Goal: Transaction & Acquisition: Purchase product/service

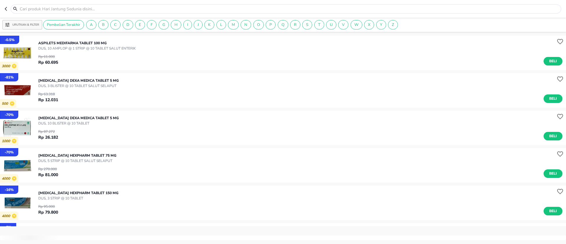
click at [32, 19] on div "Urutkan & Filter Pembelian Terakhir A B C D E F G H I J K L M N O P Q R S T U V…" at bounding box center [283, 25] width 566 height 14
click at [31, 25] on p "Urutkan & Filter" at bounding box center [25, 25] width 27 height 4
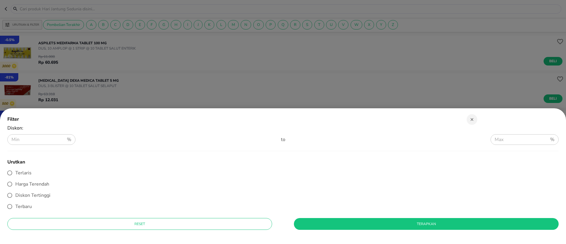
click at [24, 175] on span "Terlaris" at bounding box center [23, 172] width 16 height 6
click at [15, 175] on input "Terlaris" at bounding box center [9, 172] width 11 height 11
radio input "true"
click at [299, 223] on span "Terapkan" at bounding box center [426, 224] width 255 height 6
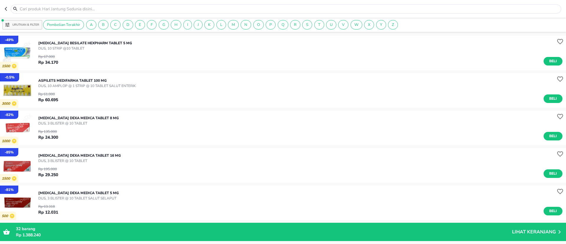
click at [28, 28] on button "Urutkan & Filter" at bounding box center [22, 24] width 40 height 9
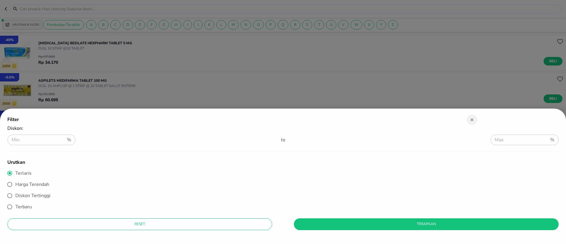
click at [154, 62] on div at bounding box center [283, 122] width 566 height 244
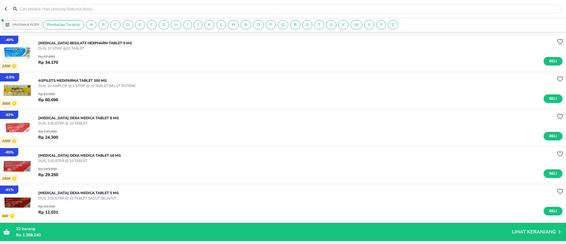
click at [24, 23] on p "Urutkan & Filter" at bounding box center [25, 25] width 27 height 4
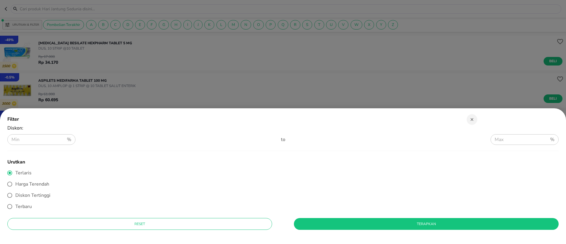
click at [46, 52] on div at bounding box center [283, 122] width 566 height 244
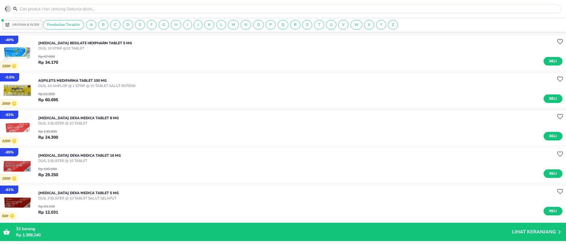
click at [9, 10] on icon "button" at bounding box center [7, 8] width 5 height 5
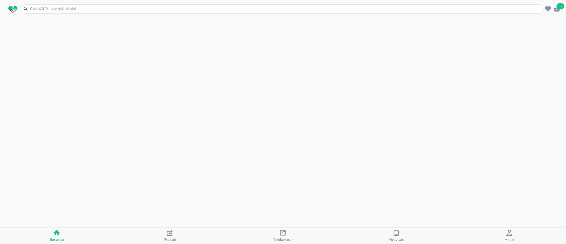
click at [41, 11] on input "text" at bounding box center [285, 9] width 512 height 6
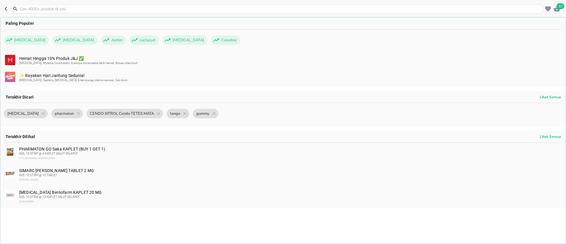
click at [50, 77] on div "✨ Rayakan Hari Jantung Sedunia! Amlodipine, Aspilets, Bisoprolol & lainnya lagi…" at bounding box center [289, 77] width 541 height 9
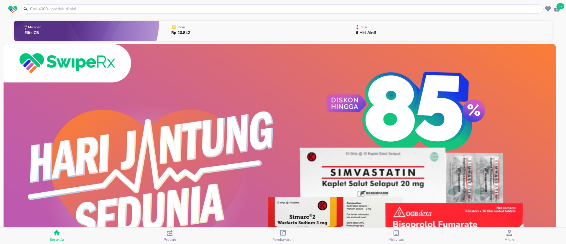
click at [38, 10] on input "text" at bounding box center [285, 9] width 512 height 6
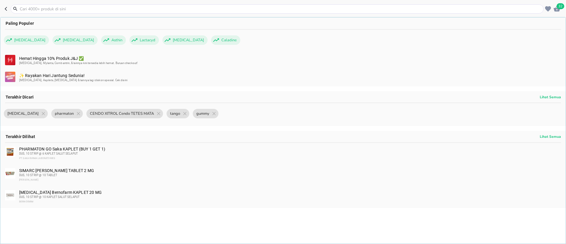
click at [37, 72] on div "✨ Rayakan Hari Jantung Sedunia! Amlodipine, Aspilets, Bisoprolol & lainnya lagi…" at bounding box center [282, 77] width 565 height 17
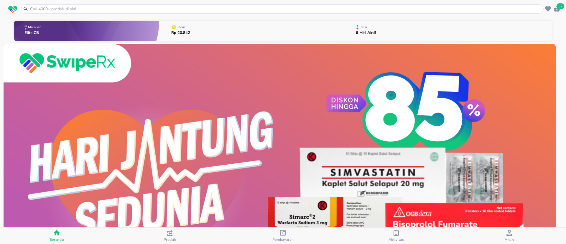
click at [44, 9] on input "text" at bounding box center [285, 9] width 512 height 6
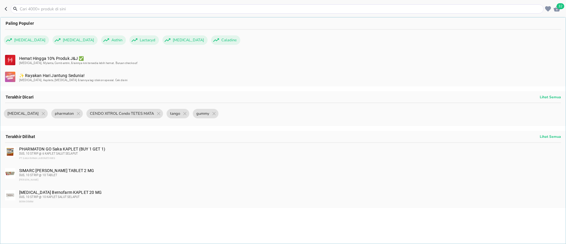
click at [52, 74] on div "✨ Rayakan Hari Jantung Sedunia! Amlodipine, Aspilets, Bisoprolol & lainnya lagi…" at bounding box center [289, 77] width 541 height 9
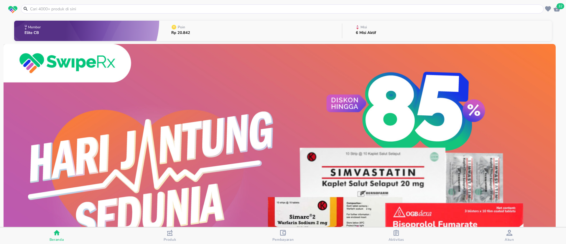
click at [45, 12] on input "text" at bounding box center [285, 9] width 512 height 6
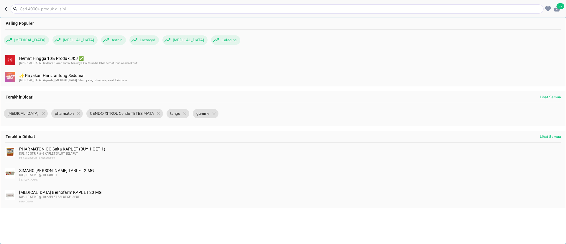
click at [49, 54] on div "Hemat Hingga 10% Produk J&J ✅ Imodium, Mylanta, Combantrin, & lainnya kini ters…" at bounding box center [282, 60] width 565 height 17
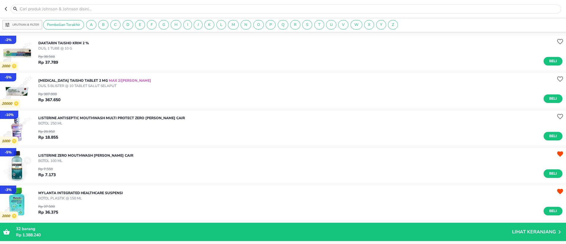
click at [7, 6] on button "button" at bounding box center [8, 8] width 6 height 9
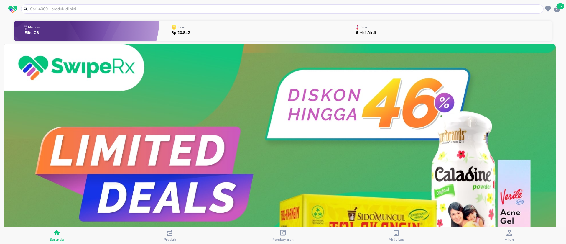
click at [47, 10] on input "text" at bounding box center [285, 9] width 512 height 6
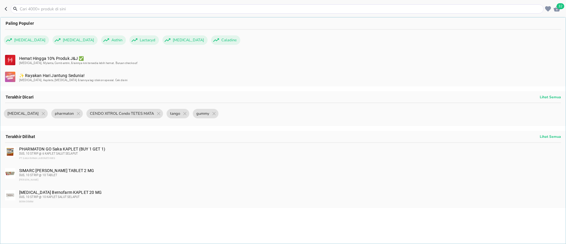
click at [57, 74] on div "✨ Rayakan Hari Jantung Sedunia! Amlodipine, Aspilets, Bisoprolol & lainnya lagi…" at bounding box center [289, 77] width 541 height 9
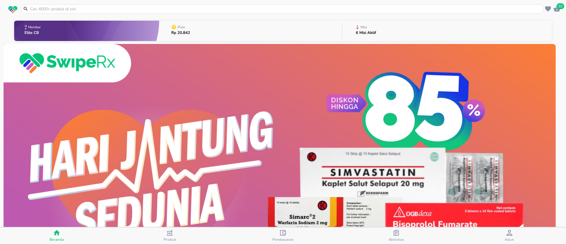
click at [45, 8] on input "text" at bounding box center [285, 9] width 512 height 6
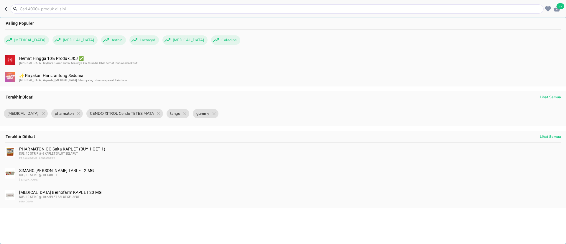
click at [4, 11] on header "32 Paling Populer Betadine Bisolvon Asthin Lactacyd Voltaren Caladine Hemat Hin…" at bounding box center [283, 9] width 566 height 18
click at [4, 12] on header "32 Paling Populer Betadine Bisolvon Asthin Lactacyd Voltaren Caladine Hemat Hin…" at bounding box center [283, 9] width 566 height 18
click at [5, 10] on icon "button" at bounding box center [7, 8] width 5 height 5
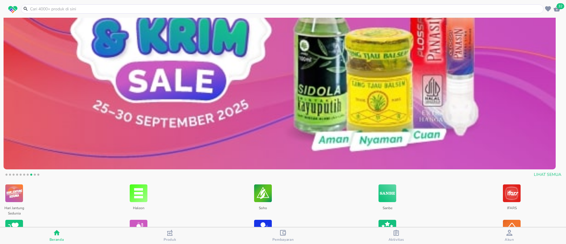
scroll to position [221, 0]
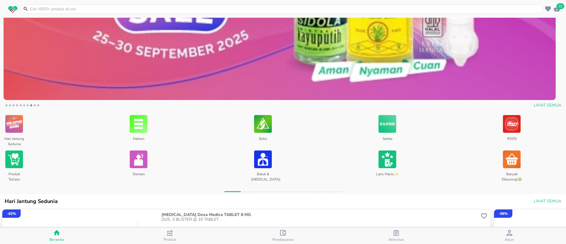
click at [19, 129] on img at bounding box center [14, 124] width 18 height 20
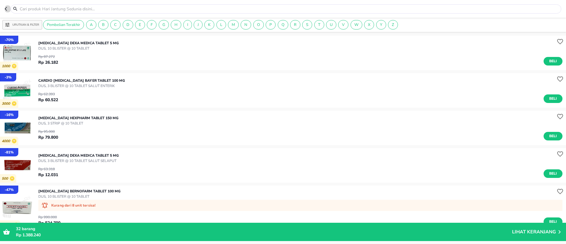
click at [7, 7] on icon "button" at bounding box center [6, 9] width 2 height 4
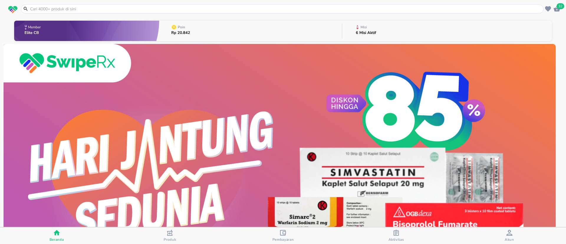
click at [111, 121] on img at bounding box center [280, 182] width 552 height 276
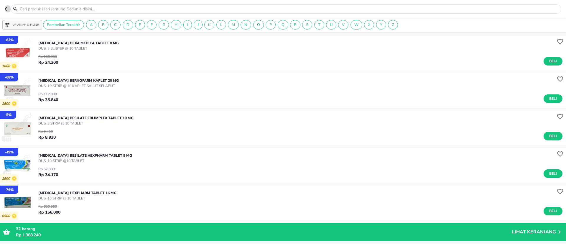
click at [7, 6] on icon "button" at bounding box center [7, 8] width 5 height 5
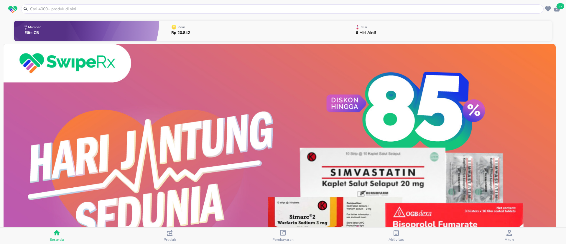
click at [39, 8] on input "text" at bounding box center [285, 9] width 512 height 6
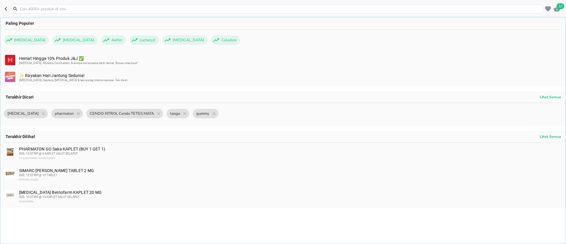
click at [39, 72] on div "✨ Rayakan Hari Jantung Sedunia! Amlodipine, Aspilets, Bisoprolol & lainnya lagi…" at bounding box center [282, 77] width 565 height 17
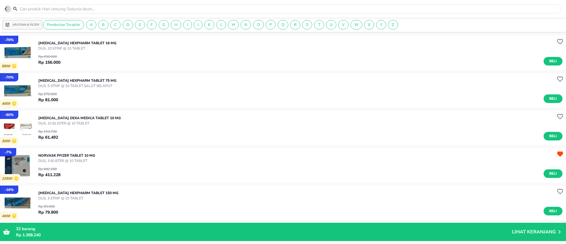
click at [6, 6] on icon "button" at bounding box center [7, 8] width 5 height 5
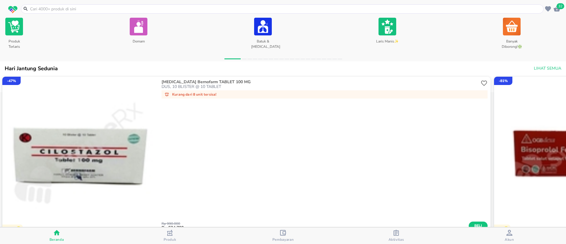
scroll to position [221, 0]
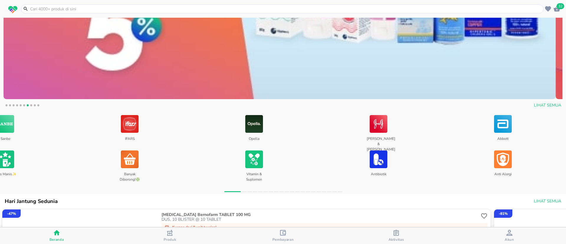
drag, startPoint x: 395, startPoint y: 140, endPoint x: 11, endPoint y: 161, distance: 384.3
click at [11, 161] on div "Sanbe Laris Manis✨" at bounding box center [53, 148] width 124 height 69
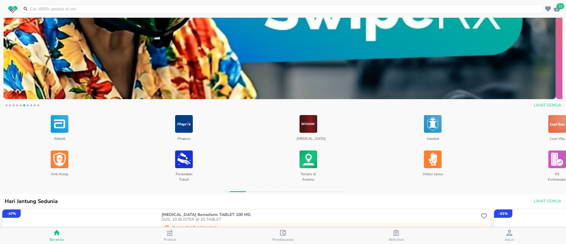
drag, startPoint x: 344, startPoint y: 153, endPoint x: 17, endPoint y: 149, distance: 327.4
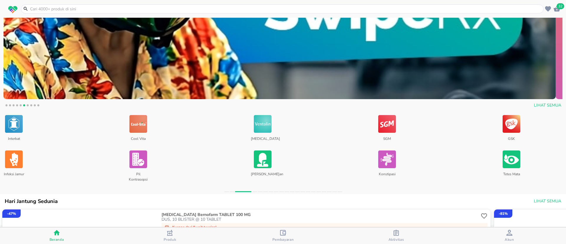
drag, startPoint x: 320, startPoint y: 131, endPoint x: 94, endPoint y: 131, distance: 225.7
click at [70, 134] on div "Interbat Infeksi Jamur" at bounding box center [62, 148] width 124 height 69
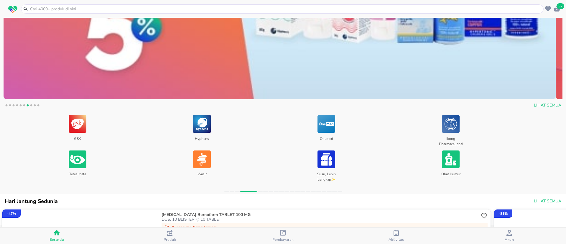
drag, startPoint x: 309, startPoint y: 136, endPoint x: 124, endPoint y: 138, distance: 185.4
click at [124, 138] on div "GSK Tetes Mata" at bounding box center [125, 148] width 124 height 69
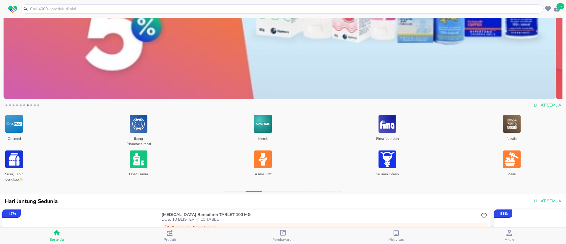
click at [388, 123] on img at bounding box center [387, 124] width 18 height 20
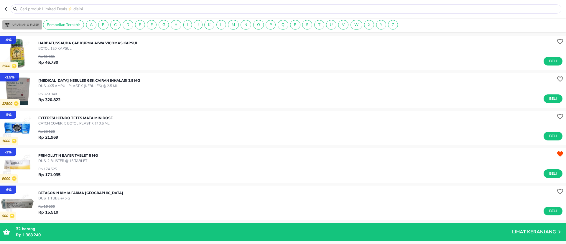
click at [39, 25] on p "Urutkan & Filter" at bounding box center [25, 25] width 27 height 4
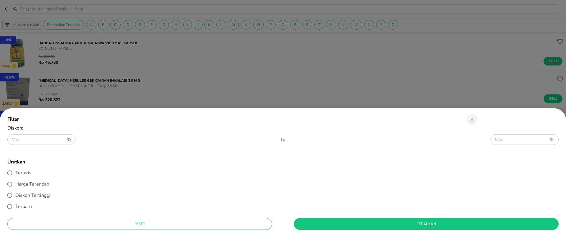
drag, startPoint x: 22, startPoint y: 172, endPoint x: 158, endPoint y: 186, distance: 136.9
click at [22, 172] on span "Terlaris" at bounding box center [23, 172] width 16 height 6
click at [15, 172] on input "Terlaris" at bounding box center [9, 172] width 11 height 11
radio input "true"
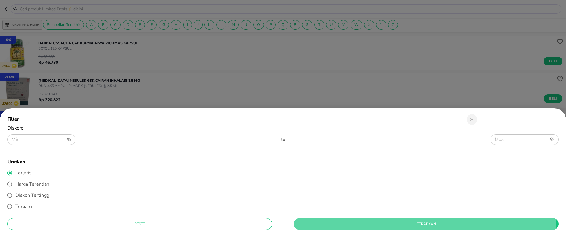
click at [324, 229] on button "Terapkan" at bounding box center [426, 224] width 265 height 12
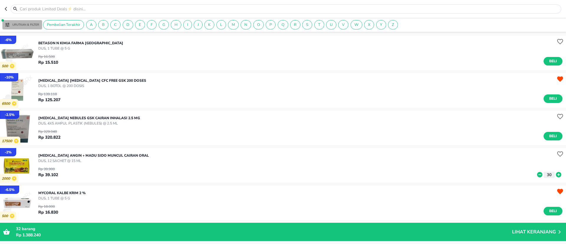
click at [32, 25] on p "Urutkan & Filter" at bounding box center [25, 25] width 27 height 4
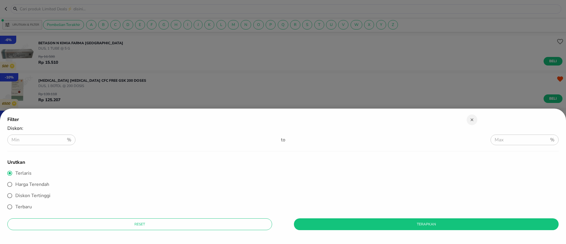
drag, startPoint x: 47, startPoint y: 201, endPoint x: 44, endPoint y: 198, distance: 3.8
click at [44, 199] on label "Diskon Tertinggi" at bounding box center [279, 195] width 550 height 11
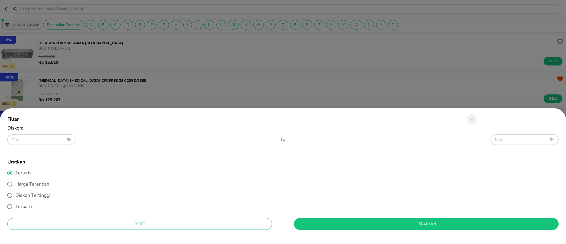
click at [37, 193] on span "Diskon Tertinggi" at bounding box center [32, 195] width 35 height 6
click at [15, 193] on input "Diskon Tertinggi" at bounding box center [9, 194] width 11 height 11
radio input "true"
click at [352, 228] on button "Terapkan" at bounding box center [426, 224] width 265 height 12
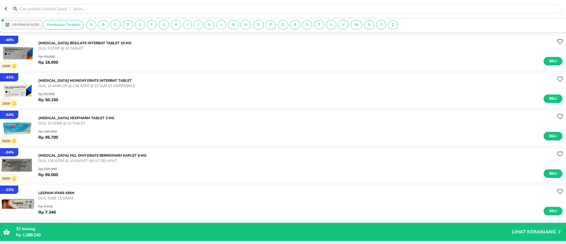
click at [38, 22] on span "Urutkan & Filter" at bounding box center [22, 24] width 34 height 5
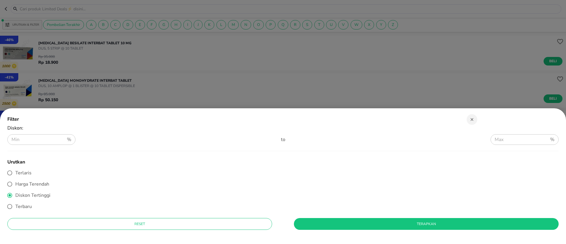
click at [69, 82] on div at bounding box center [283, 122] width 566 height 244
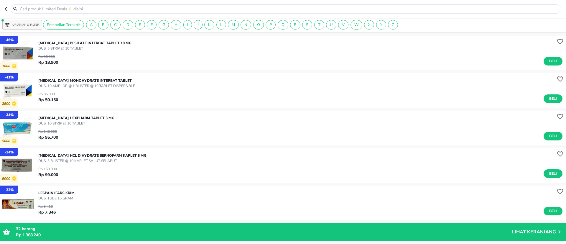
click at [27, 26] on p "Urutkan & Filter" at bounding box center [25, 25] width 27 height 4
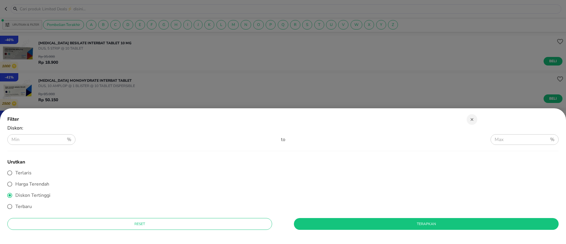
click at [19, 174] on span "Terlaris" at bounding box center [23, 172] width 16 height 6
click at [15, 174] on input "Terlaris" at bounding box center [9, 172] width 11 height 11
radio input "true"
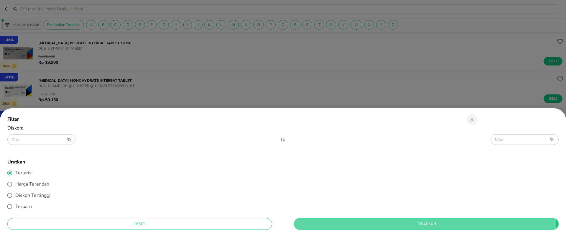
click at [324, 223] on span "Terapkan" at bounding box center [426, 224] width 255 height 6
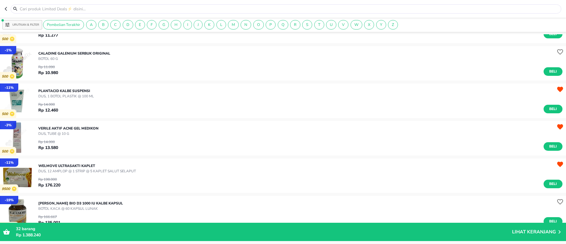
scroll to position [221, 0]
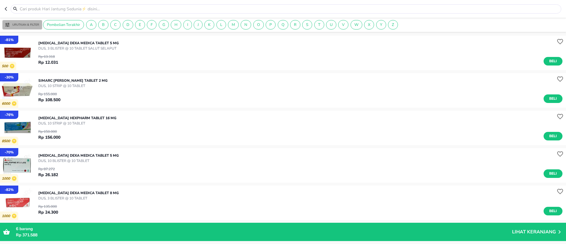
click at [35, 23] on p "Urutkan & Filter" at bounding box center [25, 25] width 27 height 4
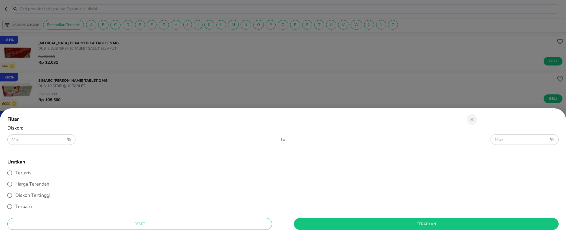
click at [27, 170] on span "Terlaris" at bounding box center [23, 172] width 16 height 6
click at [15, 170] on input "Terlaris" at bounding box center [9, 172] width 11 height 11
radio input "true"
click at [360, 230] on div "Reset Terapkan" at bounding box center [282, 230] width 551 height 24
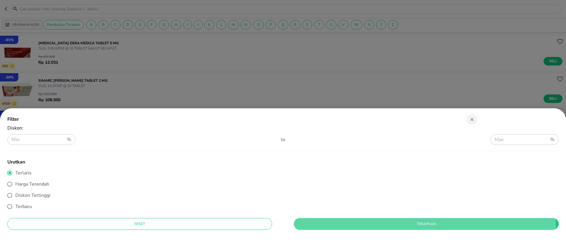
click at [360, 227] on button "Terapkan" at bounding box center [426, 224] width 265 height 12
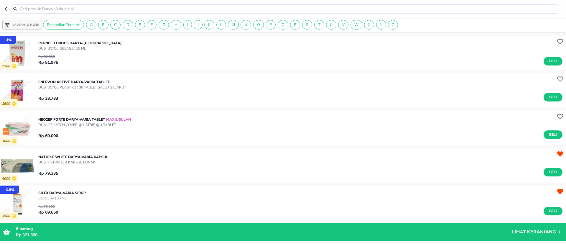
click at [6, 8] on icon "button" at bounding box center [6, 9] width 2 height 4
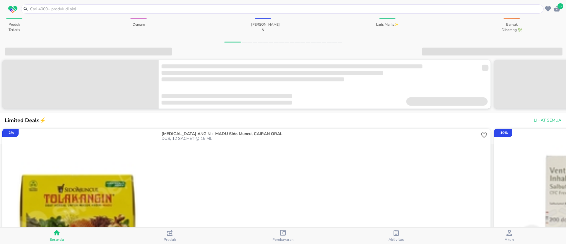
scroll to position [133, 0]
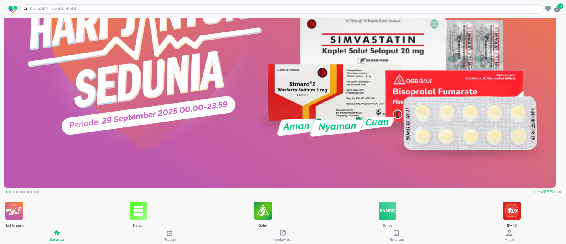
click at [65, 131] on img at bounding box center [280, 49] width 552 height 276
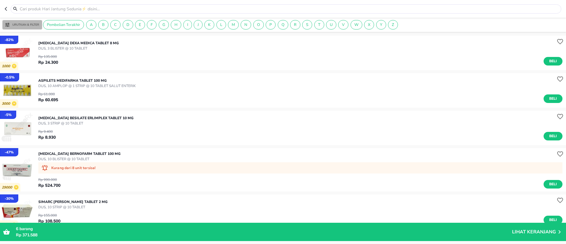
click at [17, 23] on p "Urutkan & Filter" at bounding box center [25, 25] width 27 height 4
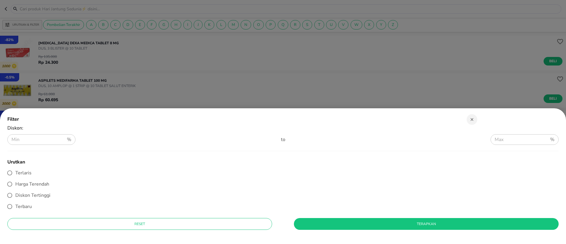
click at [32, 170] on label "Terlaris" at bounding box center [279, 172] width 550 height 11
click at [15, 170] on input "Terlaris" at bounding box center [9, 172] width 11 height 11
radio input "true"
click at [324, 225] on span "Terapkan" at bounding box center [426, 224] width 255 height 6
